Goal: Information Seeking & Learning: Learn about a topic

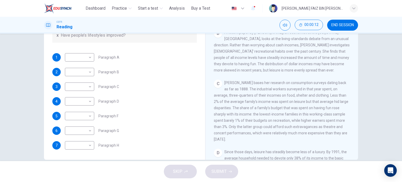
scroll to position [75, 0]
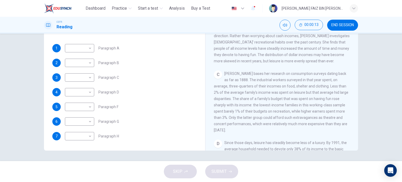
click at [328, 23] on button "END SESSION" at bounding box center [342, 25] width 31 height 11
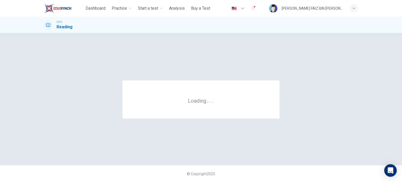
scroll to position [0, 0]
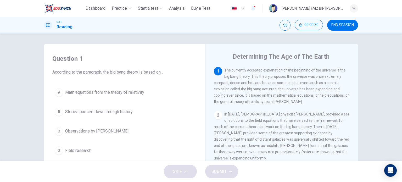
click at [82, 90] on span "Math equations from the theory of relativity" at bounding box center [104, 92] width 79 height 6
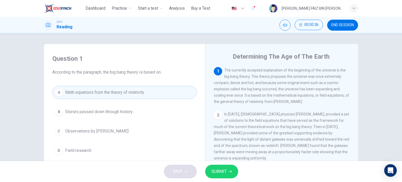
click at [223, 170] on span "SUBMIT" at bounding box center [219, 171] width 15 height 7
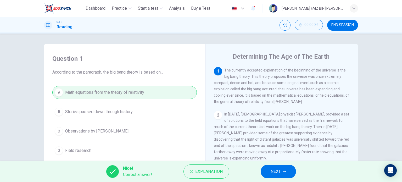
click at [278, 174] on span "NEXT" at bounding box center [276, 171] width 10 height 7
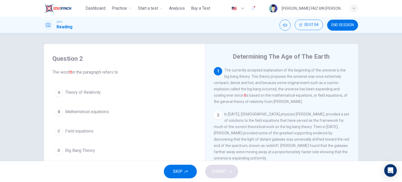
click at [84, 148] on span "Big Bang Theory" at bounding box center [80, 150] width 30 height 6
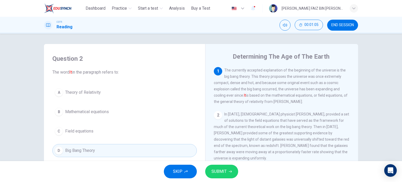
click at [216, 175] on span "SUBMIT" at bounding box center [219, 171] width 15 height 7
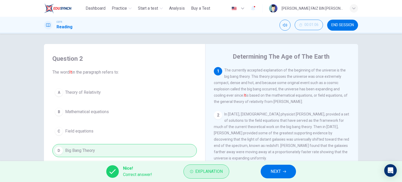
click at [217, 170] on span "Explanation" at bounding box center [208, 171] width 27 height 7
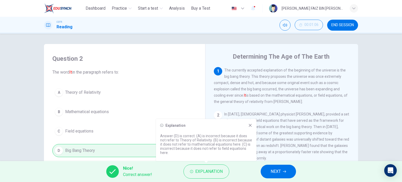
click at [251, 124] on icon at bounding box center [250, 125] width 3 height 3
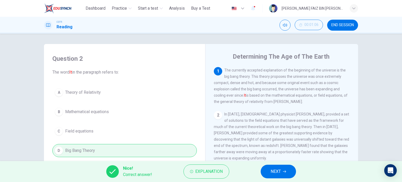
click at [273, 174] on span "NEXT" at bounding box center [276, 171] width 10 height 7
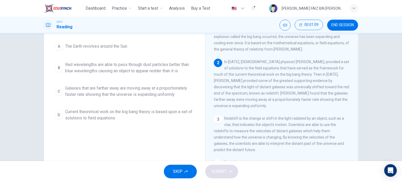
scroll to position [26, 0]
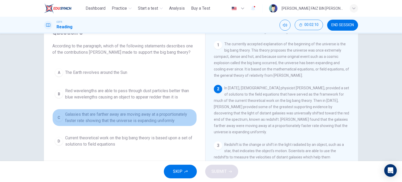
click at [108, 113] on span "Galaxies that are farther away are moving away at a proportionately faster rate…" at bounding box center [129, 117] width 129 height 13
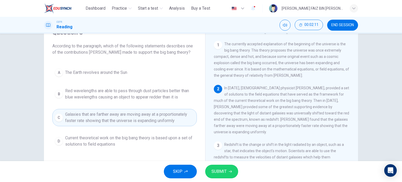
click at [219, 172] on span "SUBMIT" at bounding box center [219, 171] width 15 height 7
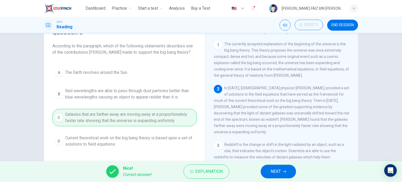
click at [269, 174] on button "NEXT" at bounding box center [278, 172] width 35 height 14
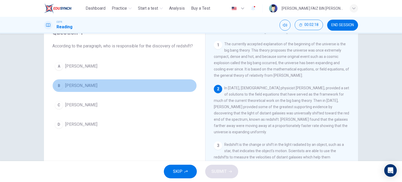
click at [74, 85] on span "Edwinn Hubble" at bounding box center [81, 85] width 32 height 6
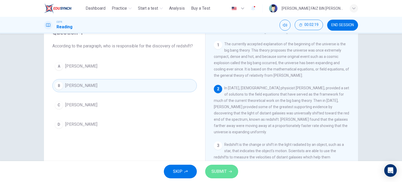
click at [210, 168] on button "SUBMIT" at bounding box center [221, 172] width 33 height 14
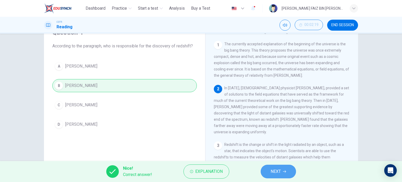
click at [272, 171] on span "NEXT" at bounding box center [276, 171] width 10 height 7
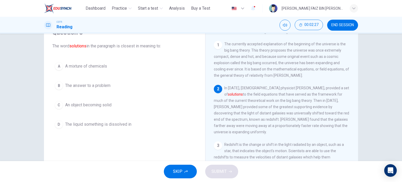
click at [90, 86] on span "The answer to a problem" at bounding box center [87, 85] width 45 height 6
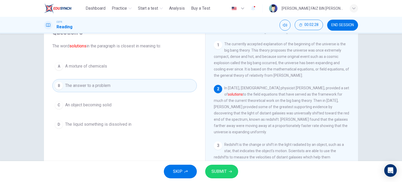
click at [229, 172] on icon "button" at bounding box center [230, 171] width 3 height 3
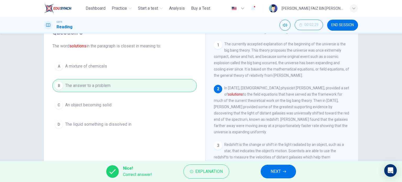
click at [287, 170] on button "NEXT" at bounding box center [278, 172] width 35 height 14
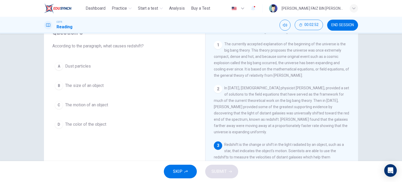
click at [84, 106] on span "The motion of an object" at bounding box center [86, 105] width 43 height 6
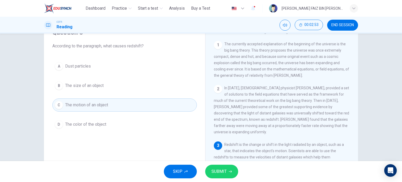
click at [215, 167] on button "SUBMIT" at bounding box center [221, 172] width 33 height 14
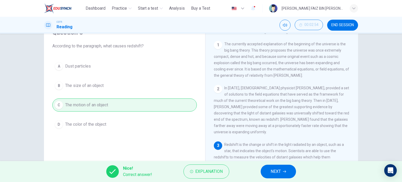
click at [269, 172] on button "NEXT" at bounding box center [278, 172] width 35 height 14
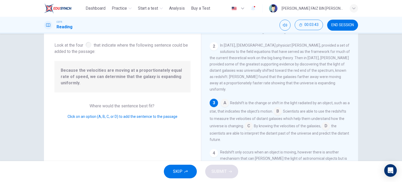
click at [253, 122] on input at bounding box center [249, 126] width 8 height 8
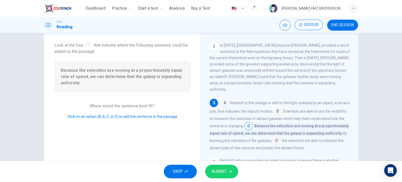
click at [222, 174] on span "SUBMIT" at bounding box center [219, 171] width 15 height 7
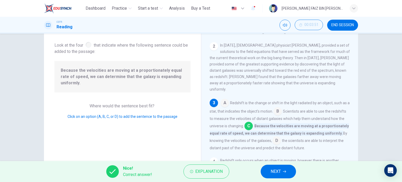
click at [280, 171] on span "NEXT" at bounding box center [276, 171] width 10 height 7
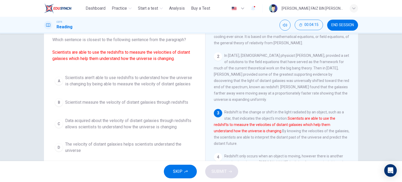
scroll to position [35, 0]
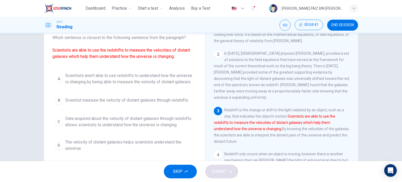
click at [101, 102] on span "Scientist measure the velocity of distant galaxies through redshifts" at bounding box center [126, 100] width 123 height 6
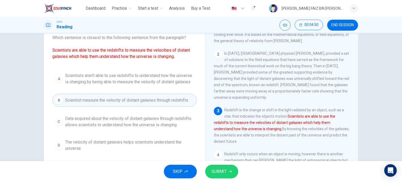
click at [227, 169] on button "SUBMIT" at bounding box center [221, 172] width 33 height 14
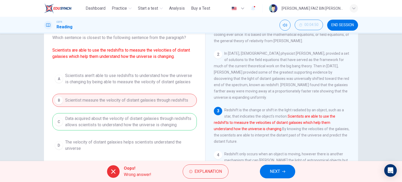
click at [272, 172] on span "NEXT" at bounding box center [275, 171] width 10 height 7
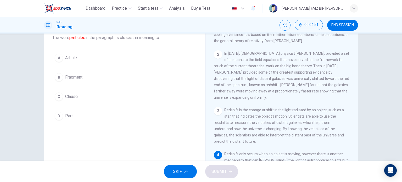
scroll to position [87, 0]
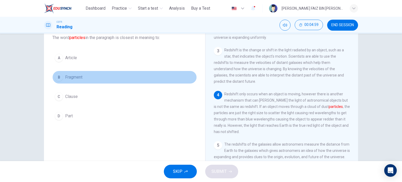
click at [67, 76] on span "Fragment" at bounding box center [73, 77] width 17 height 6
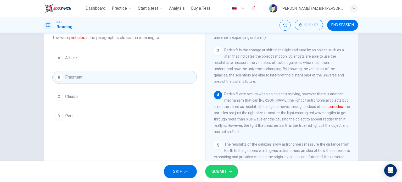
click at [230, 173] on button "SUBMIT" at bounding box center [221, 172] width 33 height 14
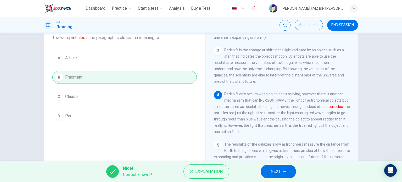
click at [269, 174] on button "NEXT" at bounding box center [278, 172] width 35 height 14
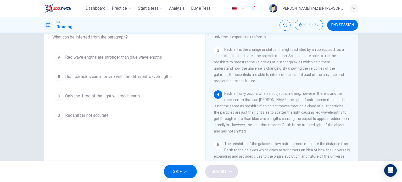
scroll to position [26, 0]
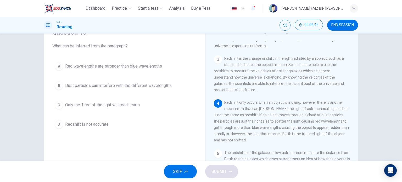
click at [99, 82] on span "Dust particles can interfere with the different wavelengths" at bounding box center [118, 85] width 107 height 6
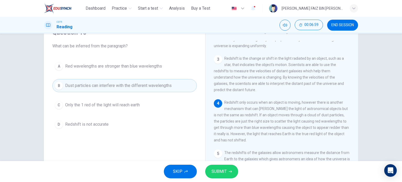
click at [220, 174] on span "SUBMIT" at bounding box center [219, 171] width 15 height 7
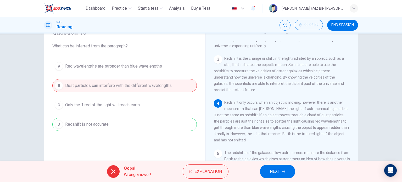
click at [274, 174] on span "NEXT" at bounding box center [275, 171] width 10 height 7
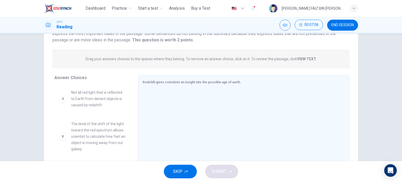
scroll to position [75, 0]
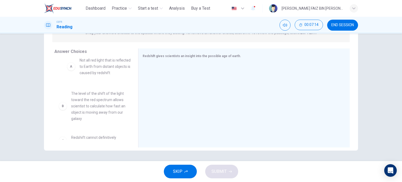
drag, startPoint x: 87, startPoint y: 77, endPoint x: 97, endPoint y: 71, distance: 11.9
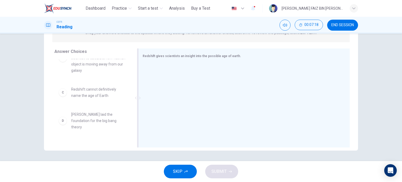
scroll to position [0, 0]
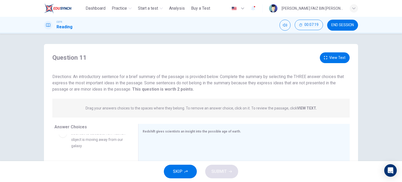
click at [331, 59] on button "View Text" at bounding box center [335, 57] width 30 height 11
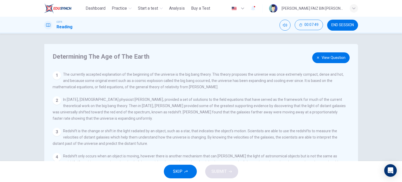
click at [325, 55] on button "View Question" at bounding box center [330, 57] width 37 height 11
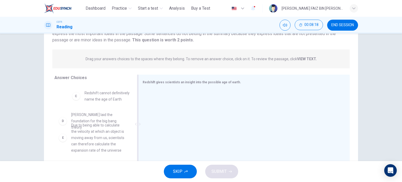
scroll to position [74, 0]
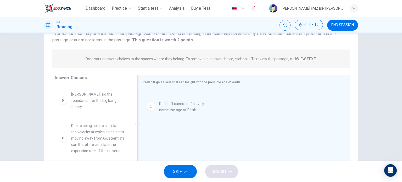
drag, startPoint x: 104, startPoint y: 95, endPoint x: 195, endPoint y: 109, distance: 91.8
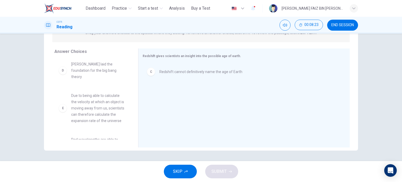
scroll to position [104, 0]
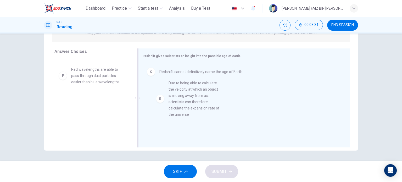
drag, startPoint x: 92, startPoint y: 90, endPoint x: 192, endPoint y: 103, distance: 101.5
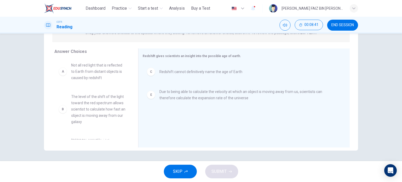
scroll to position [0, 0]
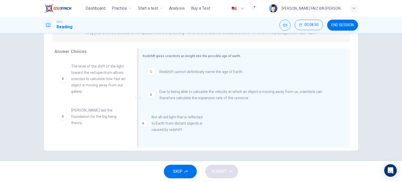
drag, startPoint x: 99, startPoint y: 77, endPoint x: 183, endPoint y: 129, distance: 98.8
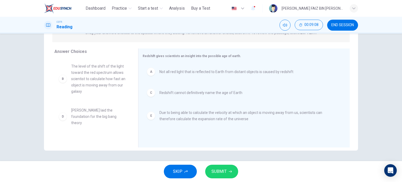
click at [221, 176] on button "SUBMIT" at bounding box center [221, 172] width 33 height 14
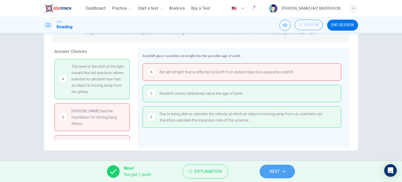
click at [278, 172] on span "NEXT" at bounding box center [275, 171] width 10 height 7
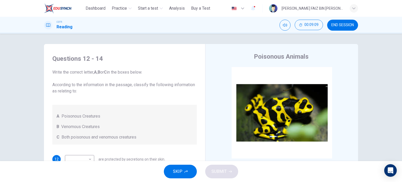
click at [346, 23] on span "END SESSION" at bounding box center [343, 25] width 23 height 4
